Goal: Complete application form

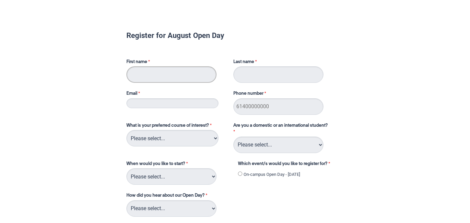
click at [163, 75] on input "First name" at bounding box center [172, 74] width 90 height 17
type input "Mia"
type input "Hallam"
type input "[EMAIL_ADDRESS][DOMAIN_NAME]"
type input "0411753634"
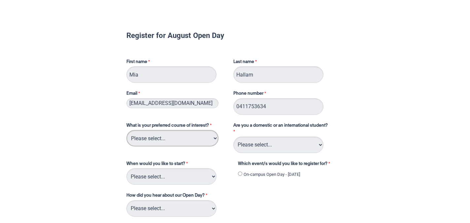
click at [187, 140] on select "Please select... 2D Animation Acting Audio Engineering Circus Arts Comedy Digit…" at bounding box center [173, 138] width 92 height 17
select select "tfa_101"
click at [277, 145] on select "Please select... Domestic Student International Student" at bounding box center [279, 145] width 90 height 17
select select "tfa_126"
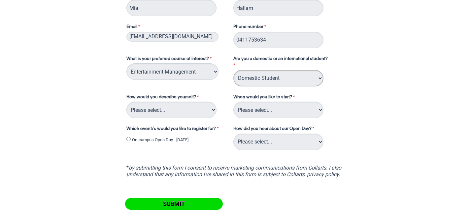
scroll to position [67, 0]
click at [285, 84] on select "Please select... Domestic Student International Student" at bounding box center [279, 78] width 90 height 17
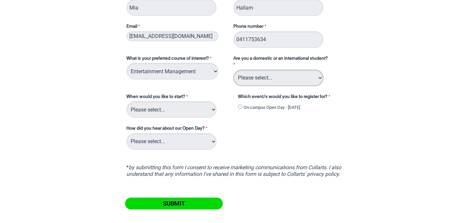
click at [283, 78] on select "Please select... Domestic Student International Student" at bounding box center [279, 78] width 90 height 17
select select "tfa_126"
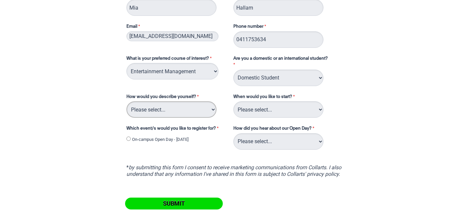
drag, startPoint x: 244, startPoint y: 89, endPoint x: 198, endPoint y: 113, distance: 52.6
click at [198, 113] on select "Please select... I've completed Year 12 I'm looking for a career change I'm alr…" at bounding box center [172, 109] width 90 height 17
select select "tfa_69"
drag, startPoint x: 281, startPoint y: 158, endPoint x: 213, endPoint y: 110, distance: 83.1
click at [213, 110] on select "Please select... I've completed Year 12 I'm looking for a career change I'm alr…" at bounding box center [172, 109] width 90 height 17
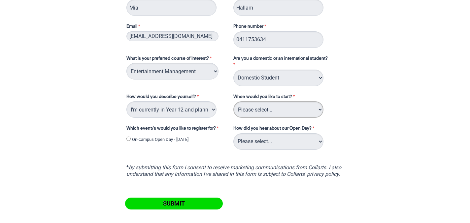
click at [309, 110] on select "Please select... Trimester 3 2025, starting [DATE] Trimester 1 2026, starting […" at bounding box center [279, 109] width 90 height 17
select select "tfa_234"
click at [128, 138] on input "On-campus Open Day - [DATE]" at bounding box center [129, 139] width 4 height 4
radio input "true"
click at [303, 139] on select "Please select... Career Advisor Career Expo Collarts Newsletter/Email Collarts …" at bounding box center [279, 141] width 90 height 17
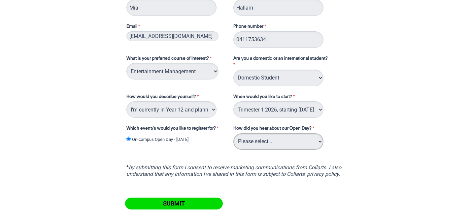
select select "tfa_138"
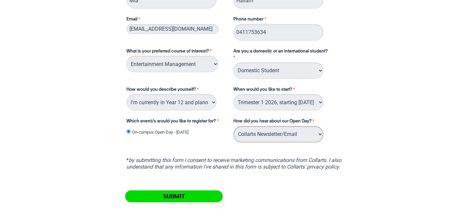
click at [301, 131] on select "Please select... Career Advisor Career Expo Collarts Newsletter/Email Collarts …" at bounding box center [279, 134] width 90 height 17
click at [191, 195] on input "Submit" at bounding box center [174, 197] width 98 height 12
